Goal: Book appointment/travel/reservation

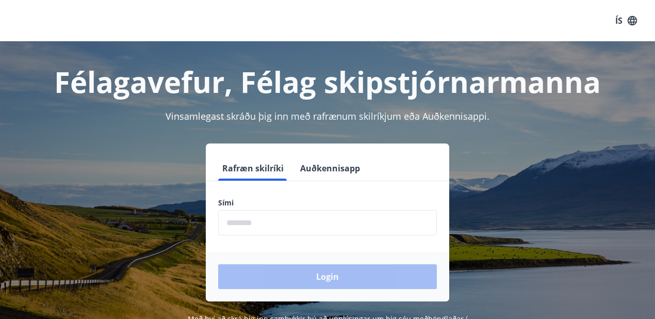
click at [236, 192] on form "Rafræn skilríki Auðkennisapp Sími ​ Login" at bounding box center [327, 228] width 243 height 145
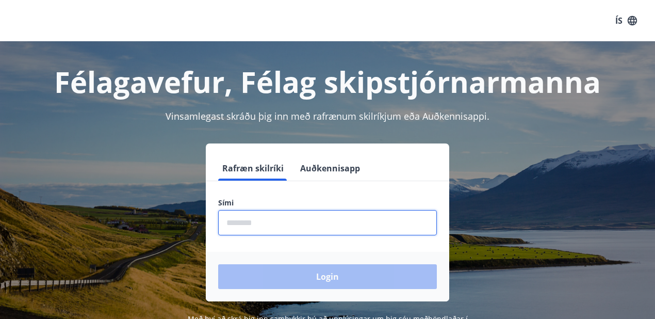
click at [250, 222] on input "phone" at bounding box center [327, 222] width 219 height 25
type input "********"
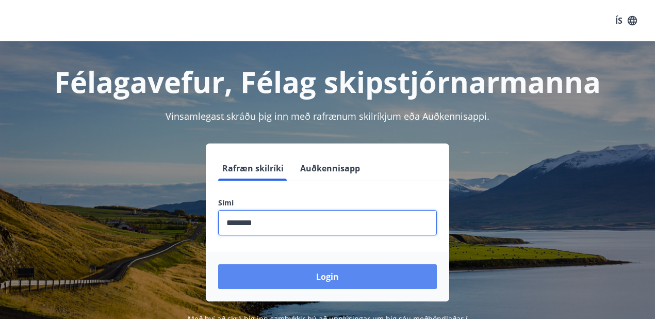
click at [326, 276] on button "Login" at bounding box center [327, 276] width 219 height 25
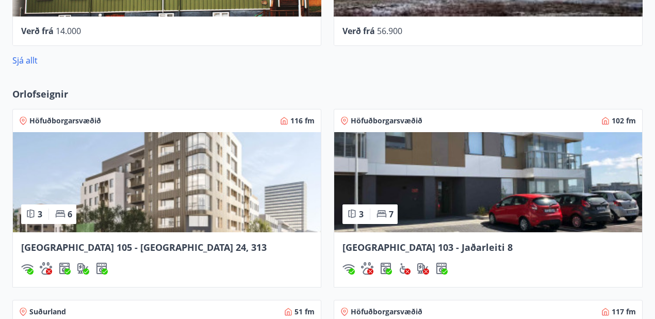
scroll to position [722, 0]
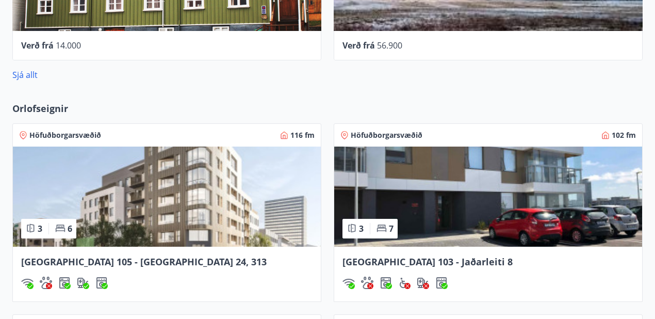
click at [119, 225] on img at bounding box center [167, 196] width 308 height 100
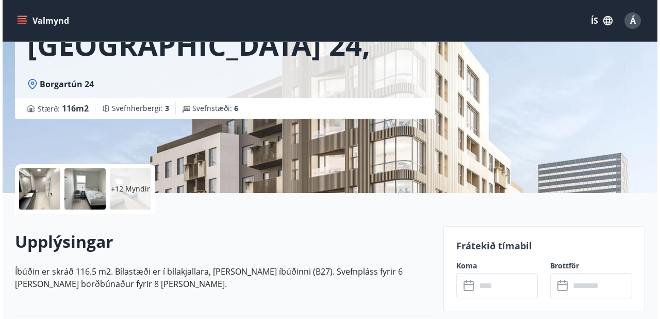
scroll to position [103, 0]
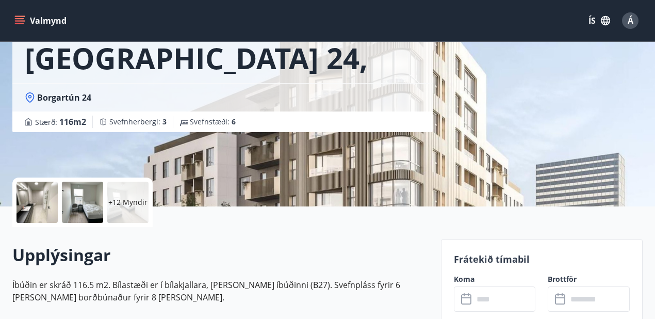
click at [31, 200] on div at bounding box center [36, 201] width 41 height 41
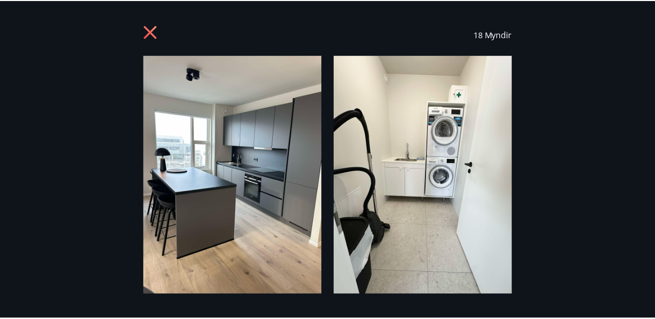
scroll to position [0, 0]
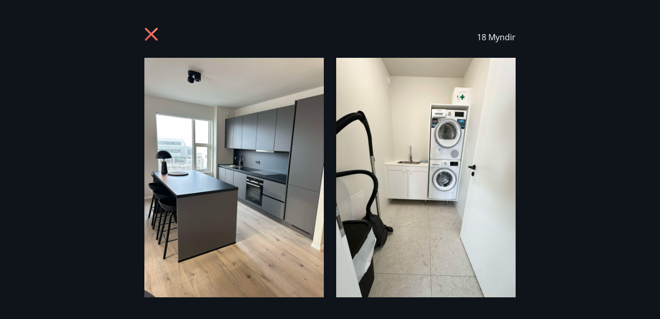
click at [151, 34] on icon at bounding box center [151, 34] width 3 height 3
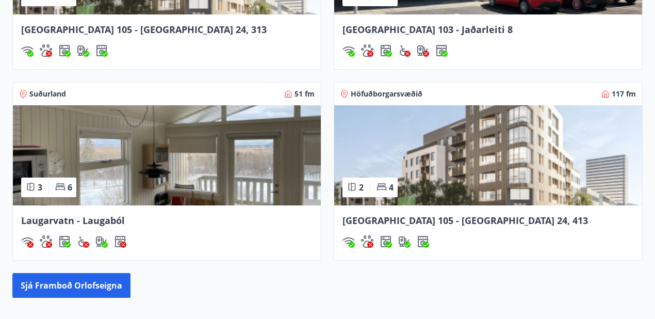
scroll to position [967, 0]
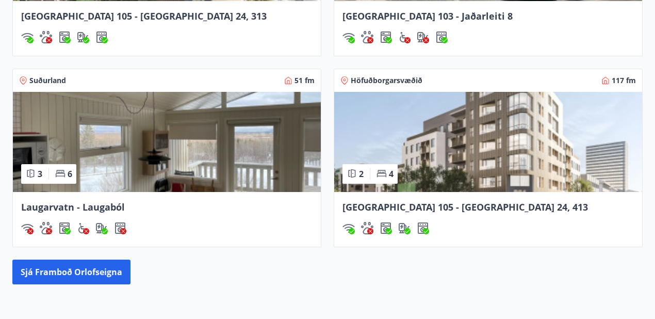
click at [421, 206] on span "Reykjavík 105 - Borgartún 24, 413" at bounding box center [464, 207] width 245 height 12
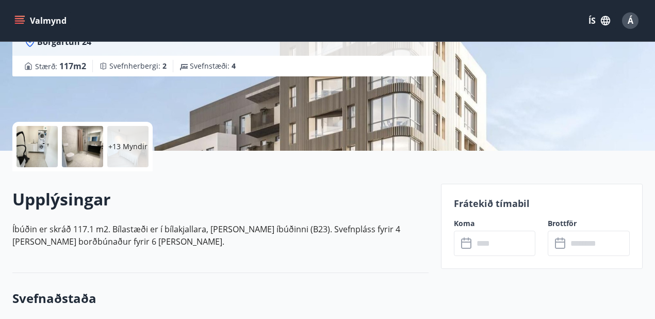
scroll to position [137, 0]
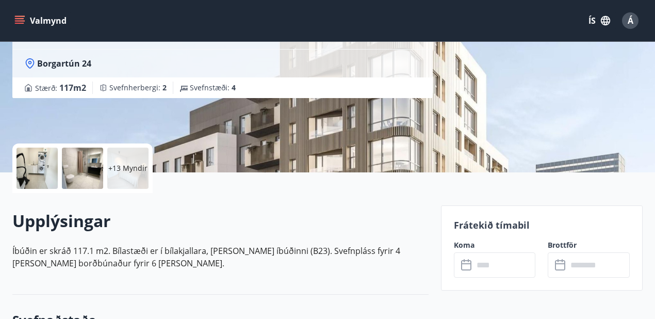
click at [468, 265] on icon at bounding box center [467, 265] width 12 height 12
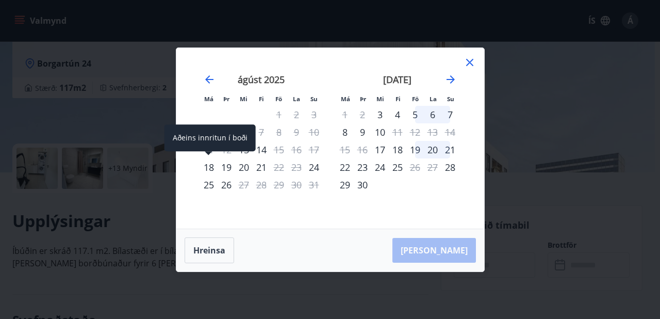
click at [209, 168] on div "18" at bounding box center [209, 167] width 18 height 18
click at [207, 166] on div "18" at bounding box center [209, 167] width 18 height 18
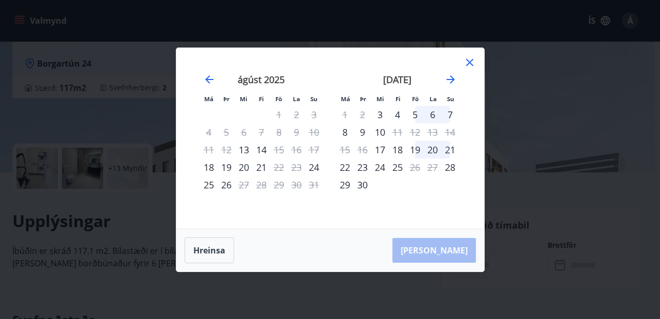
click at [262, 168] on div "21" at bounding box center [262, 167] width 18 height 18
click at [443, 250] on div "Hreinsa Taka Frá" at bounding box center [330, 250] width 308 height 42
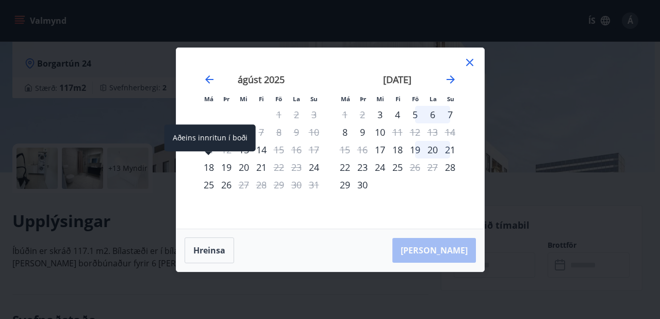
click at [206, 167] on div "18" at bounding box center [209, 167] width 18 height 18
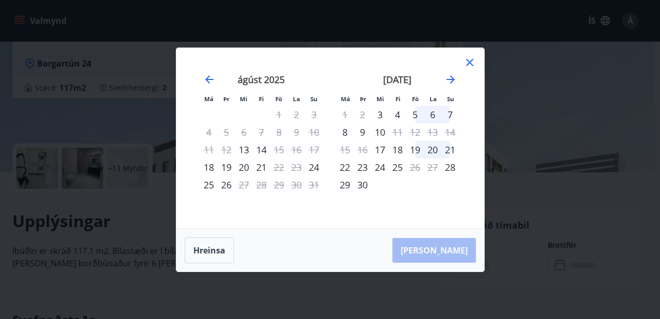
click at [239, 171] on div "20" at bounding box center [244, 167] width 18 height 18
click at [255, 170] on div "21" at bounding box center [262, 167] width 18 height 18
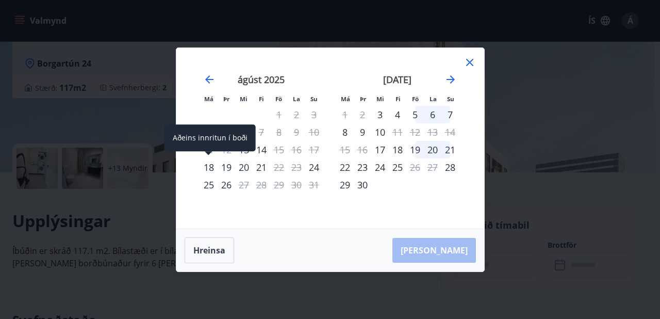
click at [212, 167] on div "18" at bounding box center [209, 167] width 18 height 18
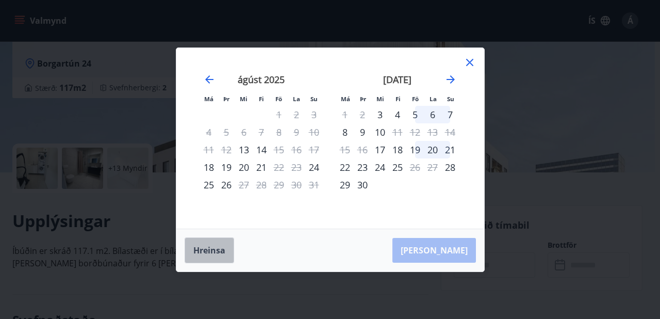
click at [218, 251] on button "Hreinsa" at bounding box center [209, 250] width 49 height 26
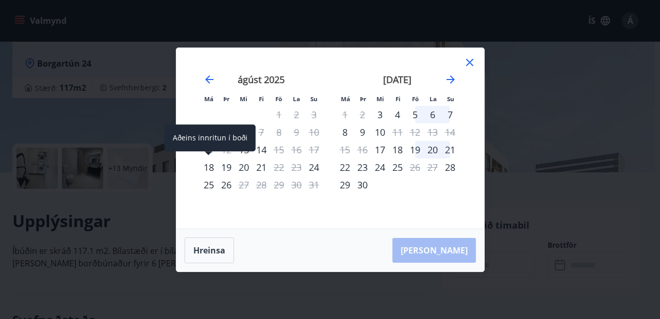
click at [210, 167] on div "18" at bounding box center [209, 167] width 18 height 18
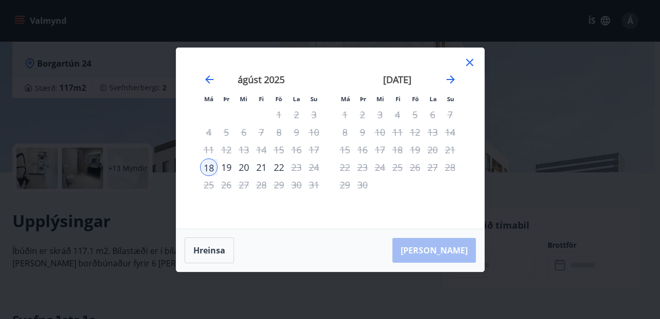
click at [262, 168] on div "21" at bounding box center [262, 167] width 18 height 18
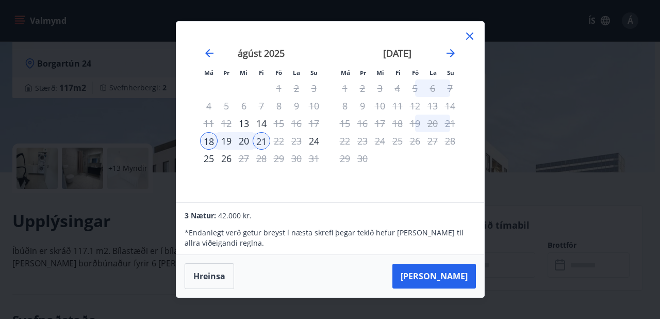
click at [469, 35] on icon at bounding box center [469, 36] width 12 height 12
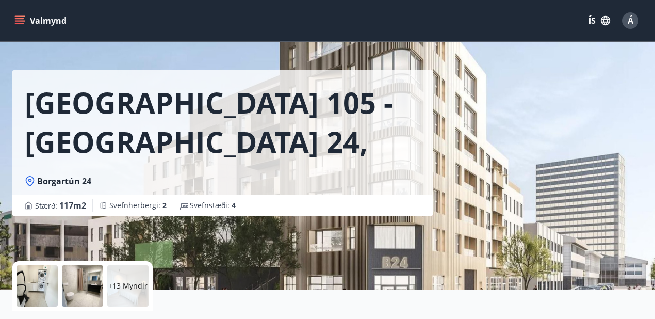
scroll to position [0, 0]
